Goal: Navigation & Orientation: Find specific page/section

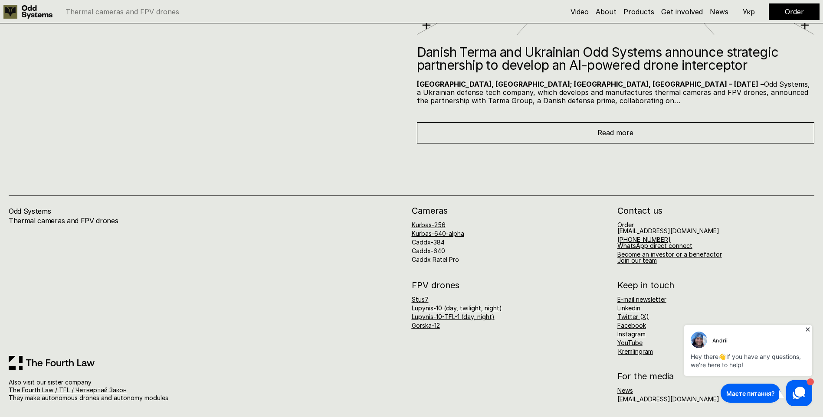
scroll to position [4911, 0]
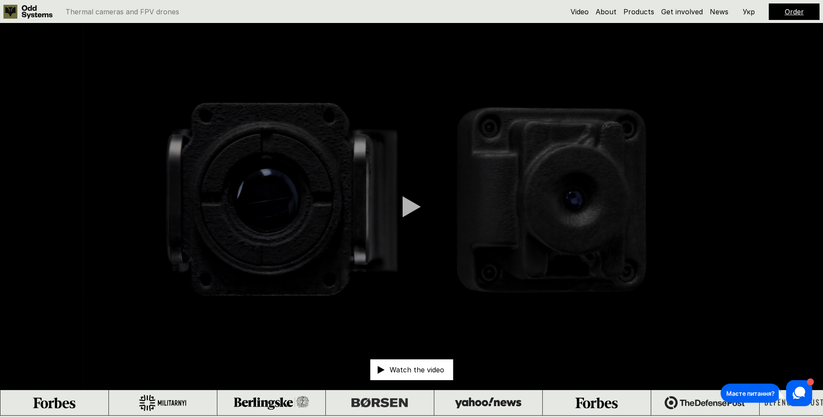
click at [748, 11] on p "Укр" at bounding box center [748, 11] width 12 height 7
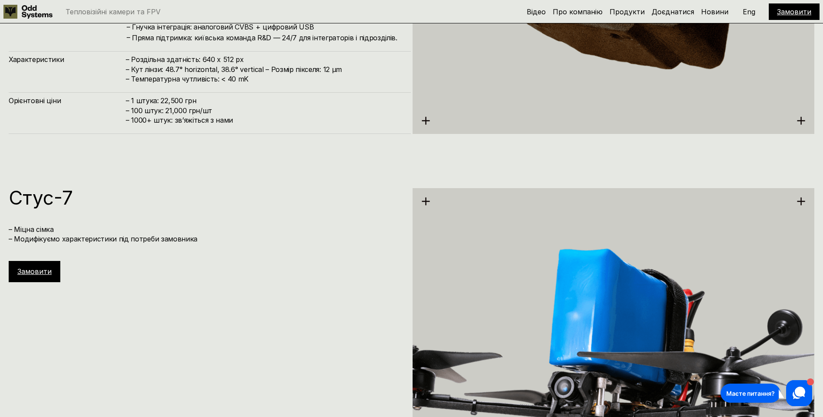
scroll to position [2385, 0]
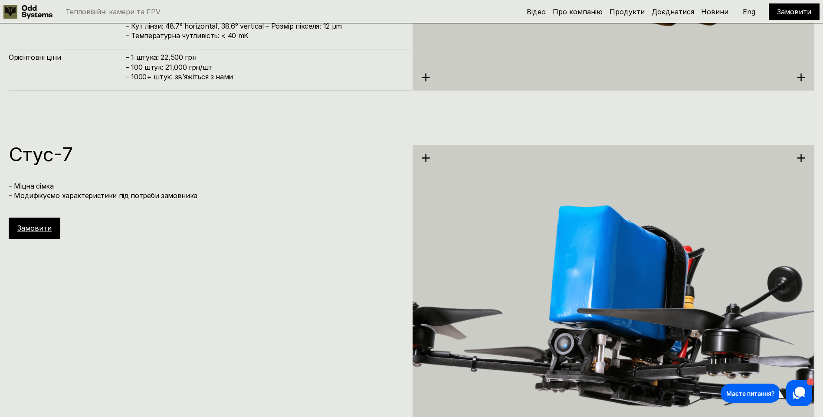
click at [749, 13] on p "Eng" at bounding box center [748, 11] width 13 height 7
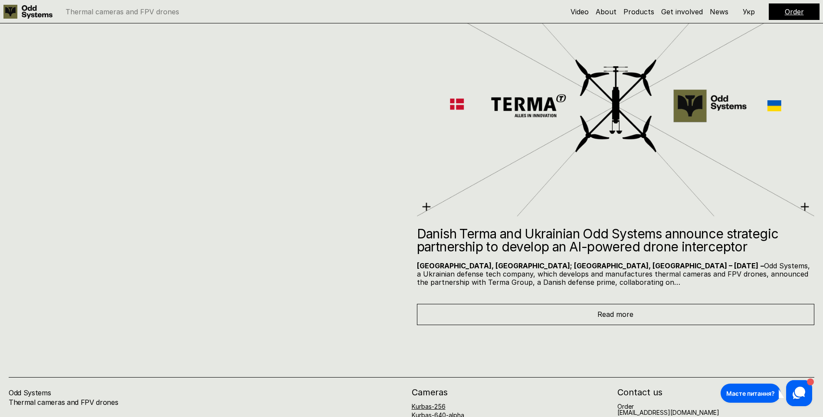
scroll to position [4911, 0]
